Goal: Transaction & Acquisition: Purchase product/service

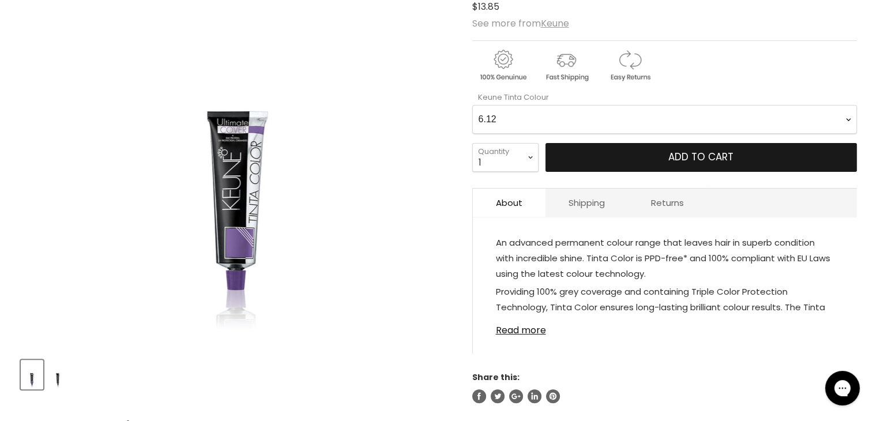
click at [686, 155] on span "Add to cart" at bounding box center [700, 157] width 65 height 14
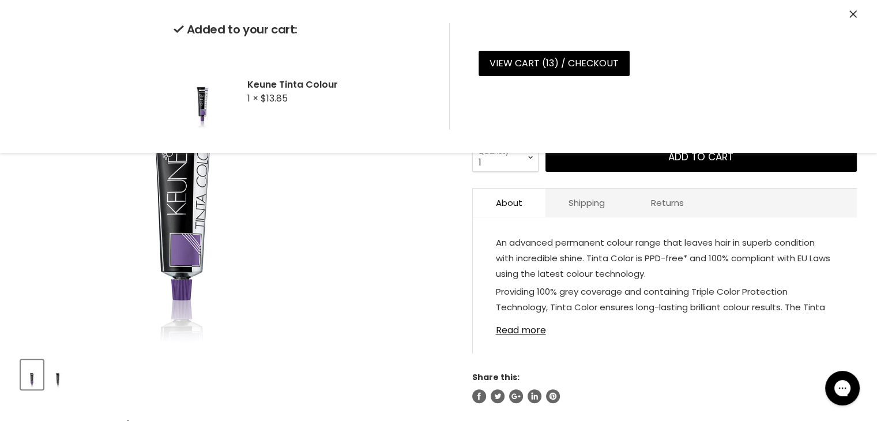
click at [429, 289] on div "Click or scroll to zoom Tap or pinch to zoom" at bounding box center [236, 133] width 430 height 430
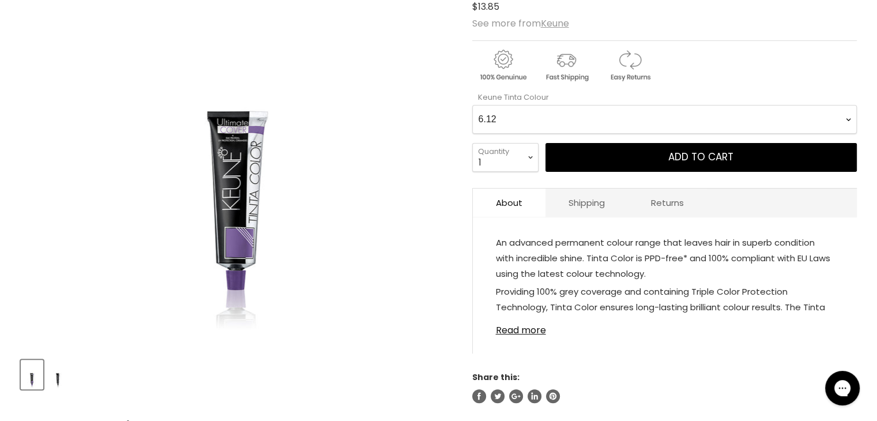
click at [555, 120] on Colour-0-0 "1 1.1 3 3.00 Ultimate Cover 3.76 4 4.00 Ultimate Cover 4.12 4.19 4.7 4.76RI 4.2…" at bounding box center [664, 119] width 384 height 29
select Colour-0-0 "0/11"
click at [472, 105] on Colour-0-0 "1 1.1 3 3.00 Ultimate Cover 3.76 4 4.00 Ultimate Cover 4.12 4.19 4.7 4.76RI 4.2…" at bounding box center [664, 119] width 384 height 29
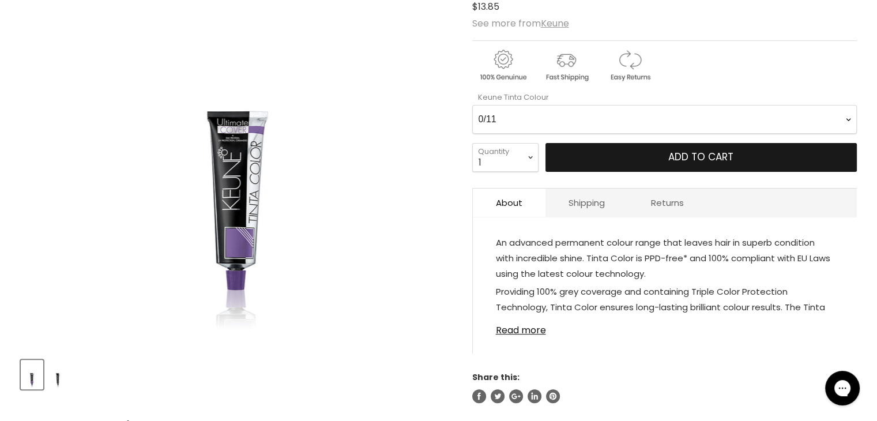
click at [660, 151] on button "Add to cart" at bounding box center [700, 157] width 311 height 29
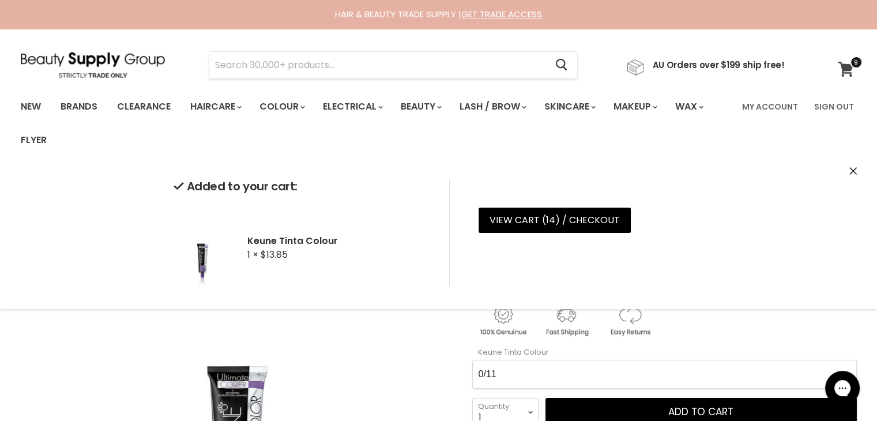
click at [840, 65] on icon at bounding box center [845, 69] width 16 height 15
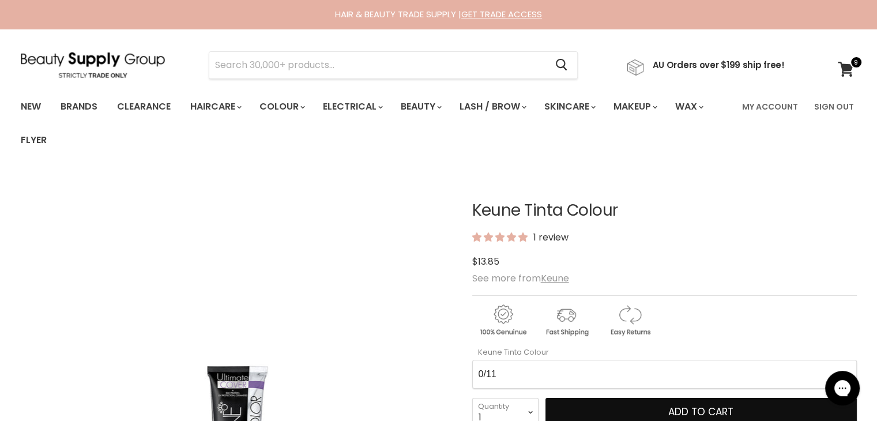
scroll to position [5, 0]
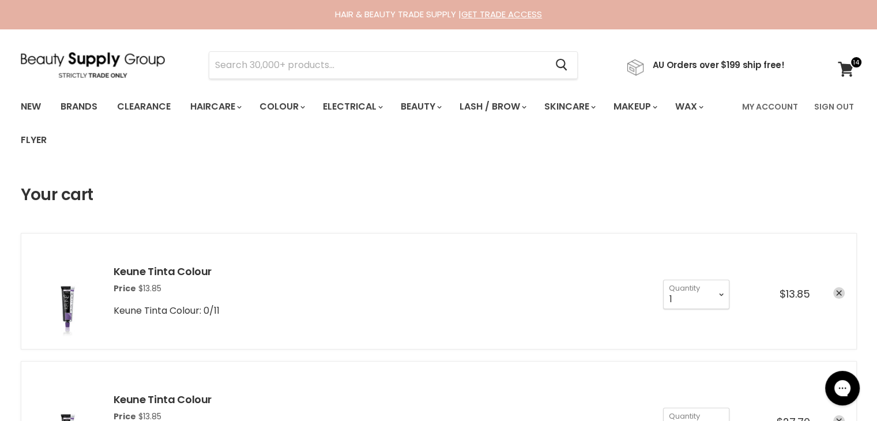
scroll to position [250, 0]
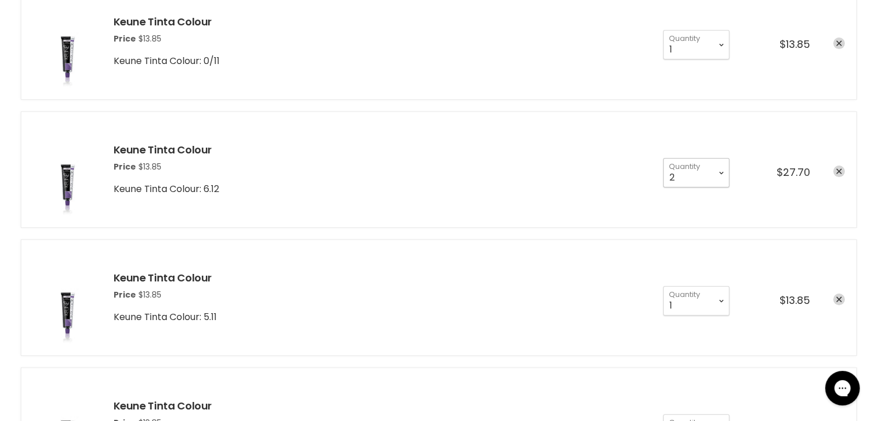
click at [724, 180] on select "1 2 3 4 5 6 7 8 9 10+" at bounding box center [696, 172] width 66 height 29
select select "1"
click at [663, 158] on select "1 2 3 4 5 6 7 8 9 10+" at bounding box center [696, 172] width 66 height 29
type input "1"
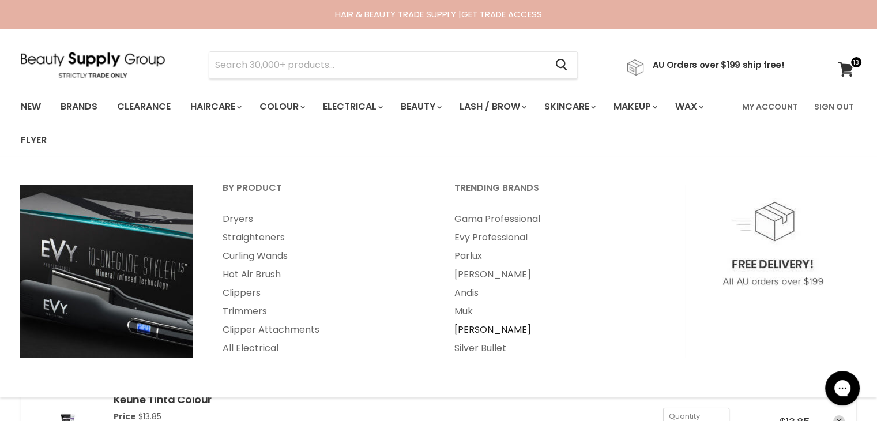
click at [465, 331] on link "[PERSON_NAME]" at bounding box center [554, 329] width 229 height 18
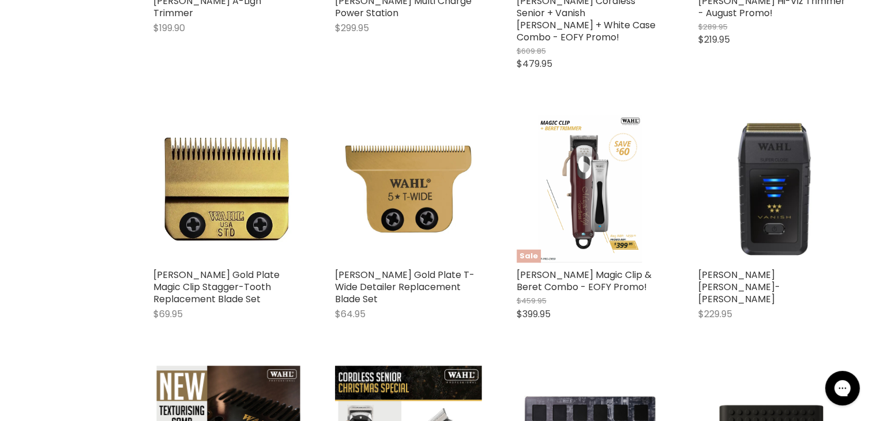
scroll to position [3246, 0]
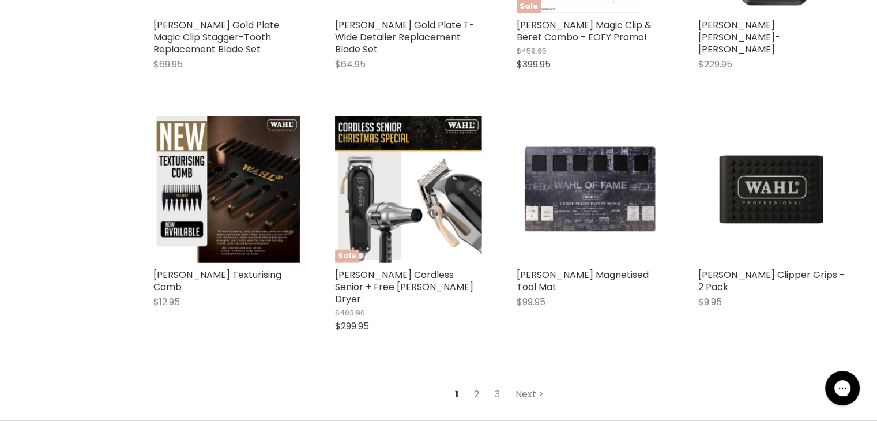
click at [530, 384] on link "Next" at bounding box center [529, 394] width 41 height 21
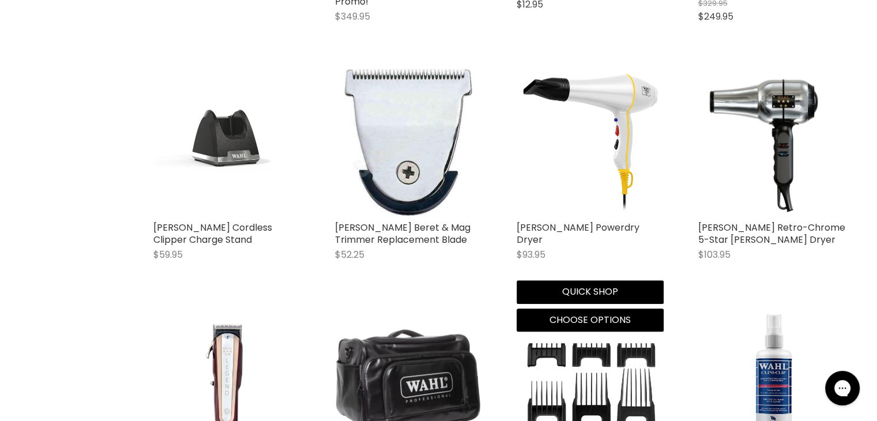
scroll to position [937, 0]
